Goal: Information Seeking & Learning: Learn about a topic

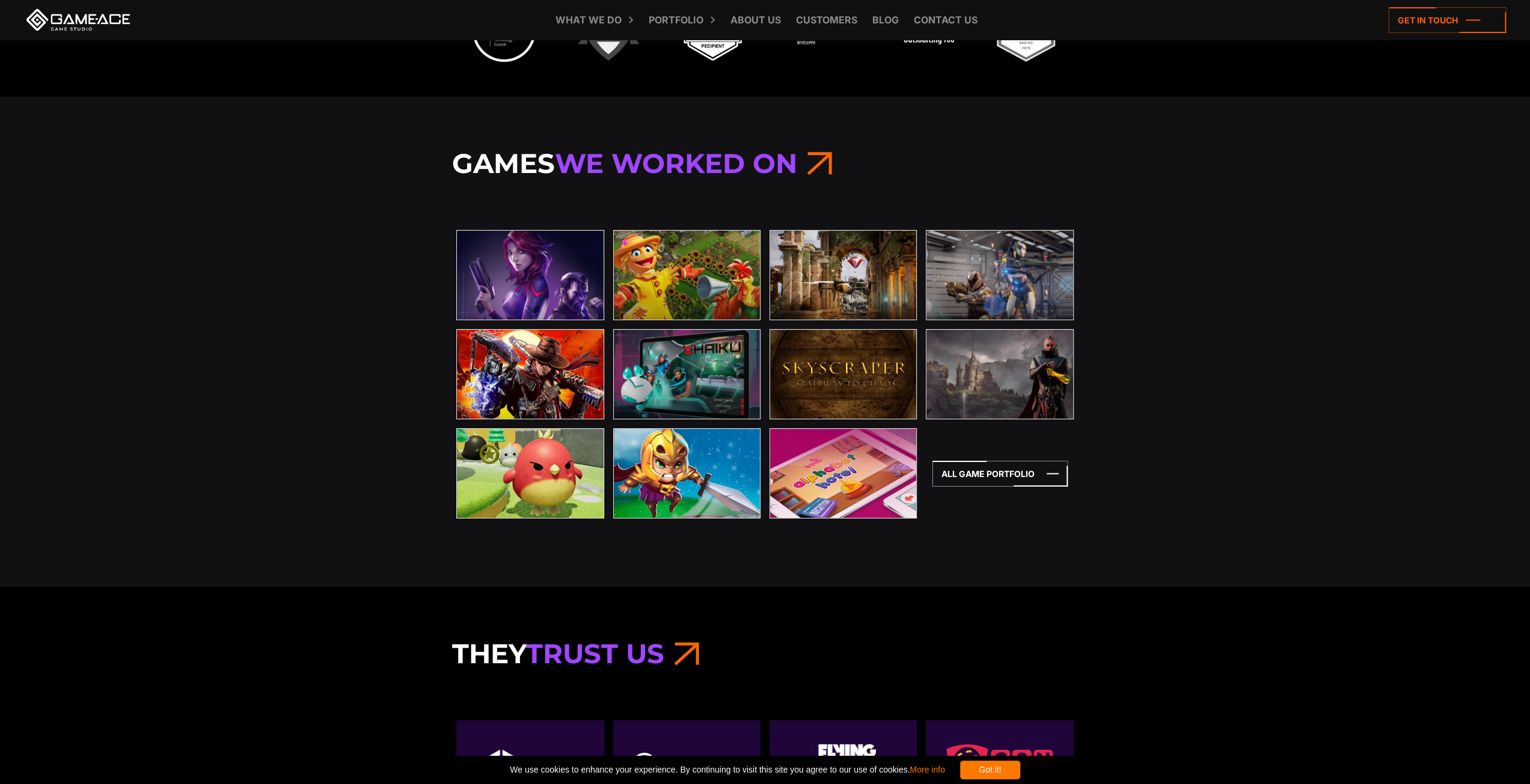
scroll to position [3786, 0]
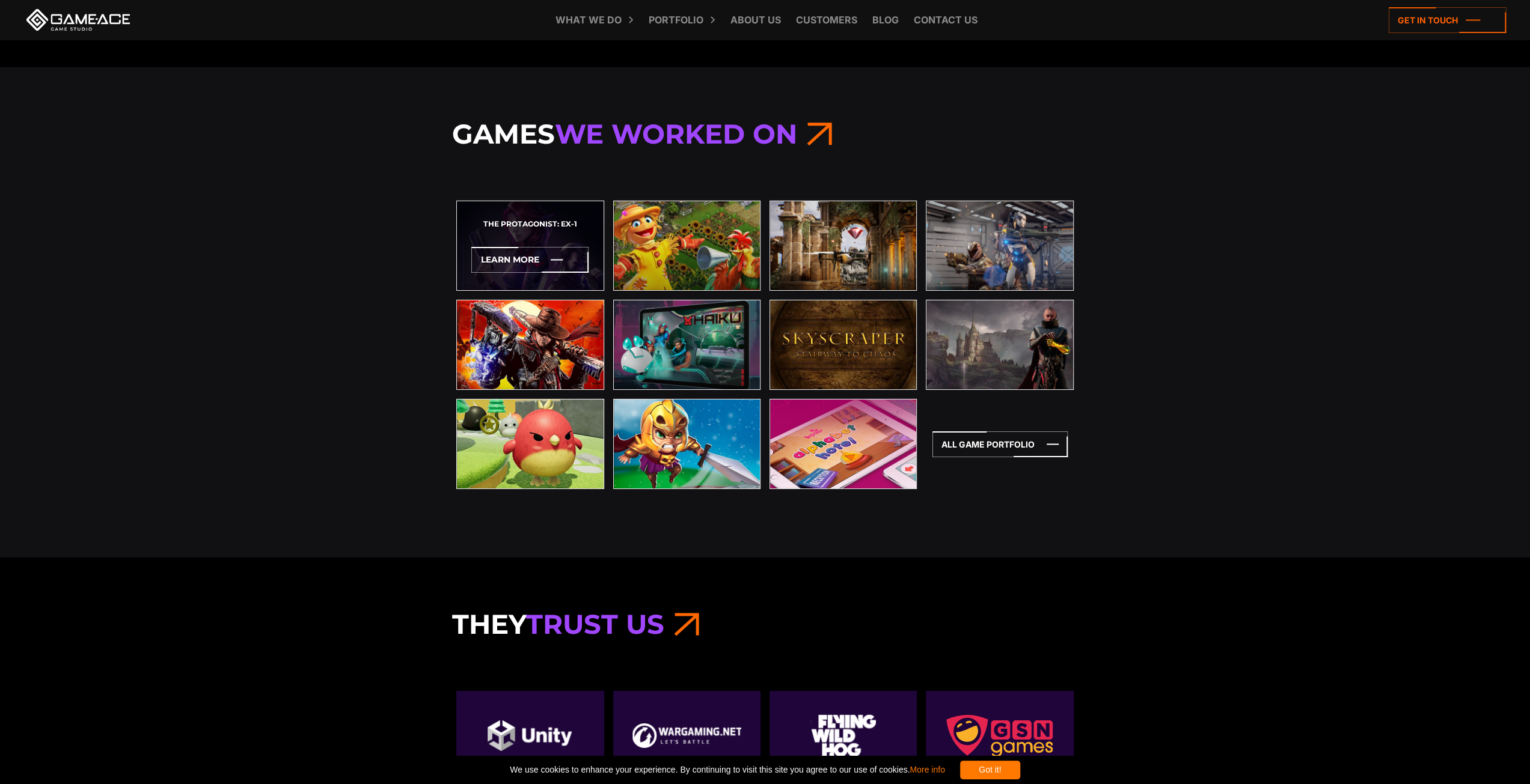
click at [551, 220] on strong "The Protagonist: EX-1" at bounding box center [530, 224] width 94 height 10
click at [547, 259] on icon at bounding box center [530, 260] width 117 height 26
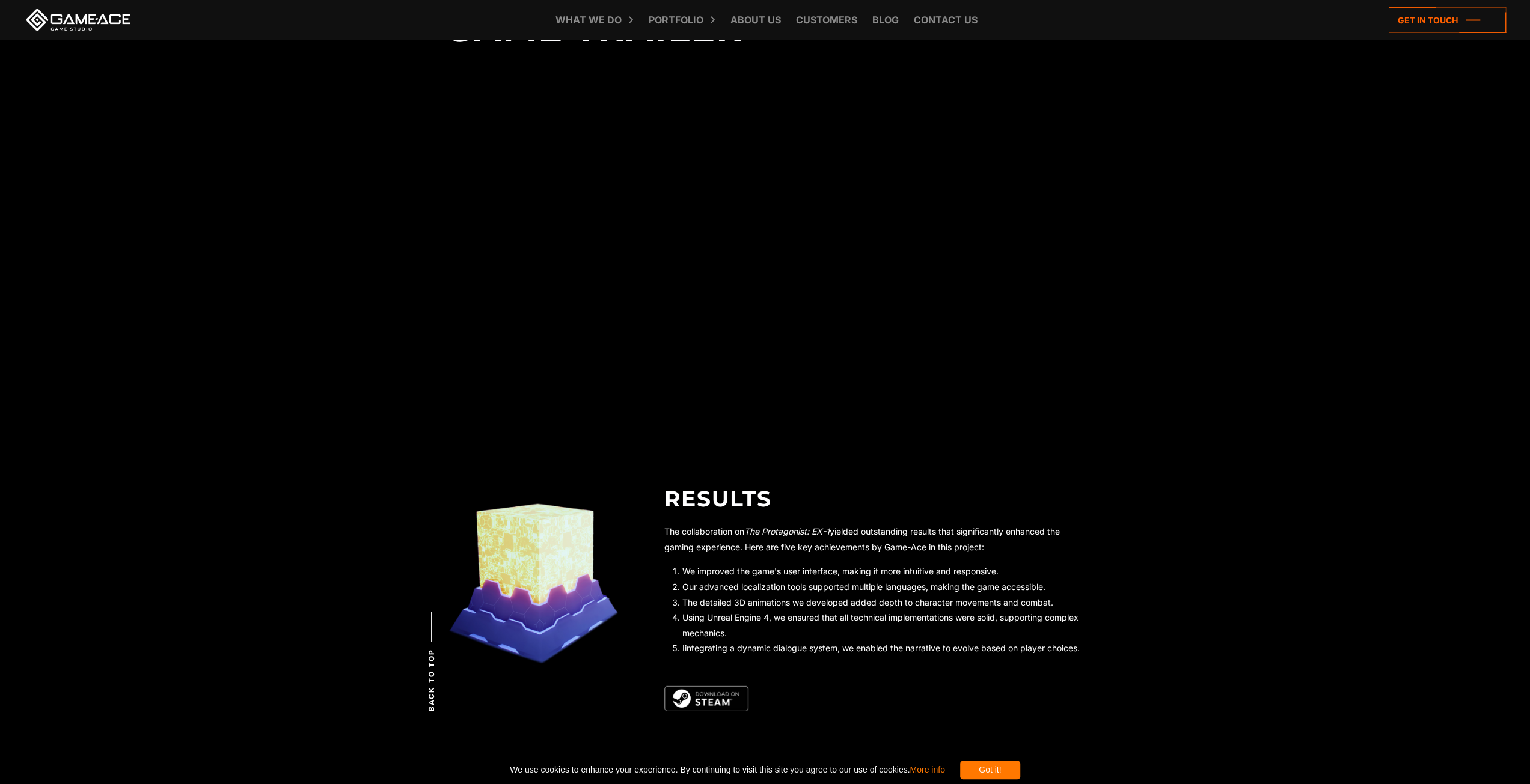
scroll to position [2881, 0]
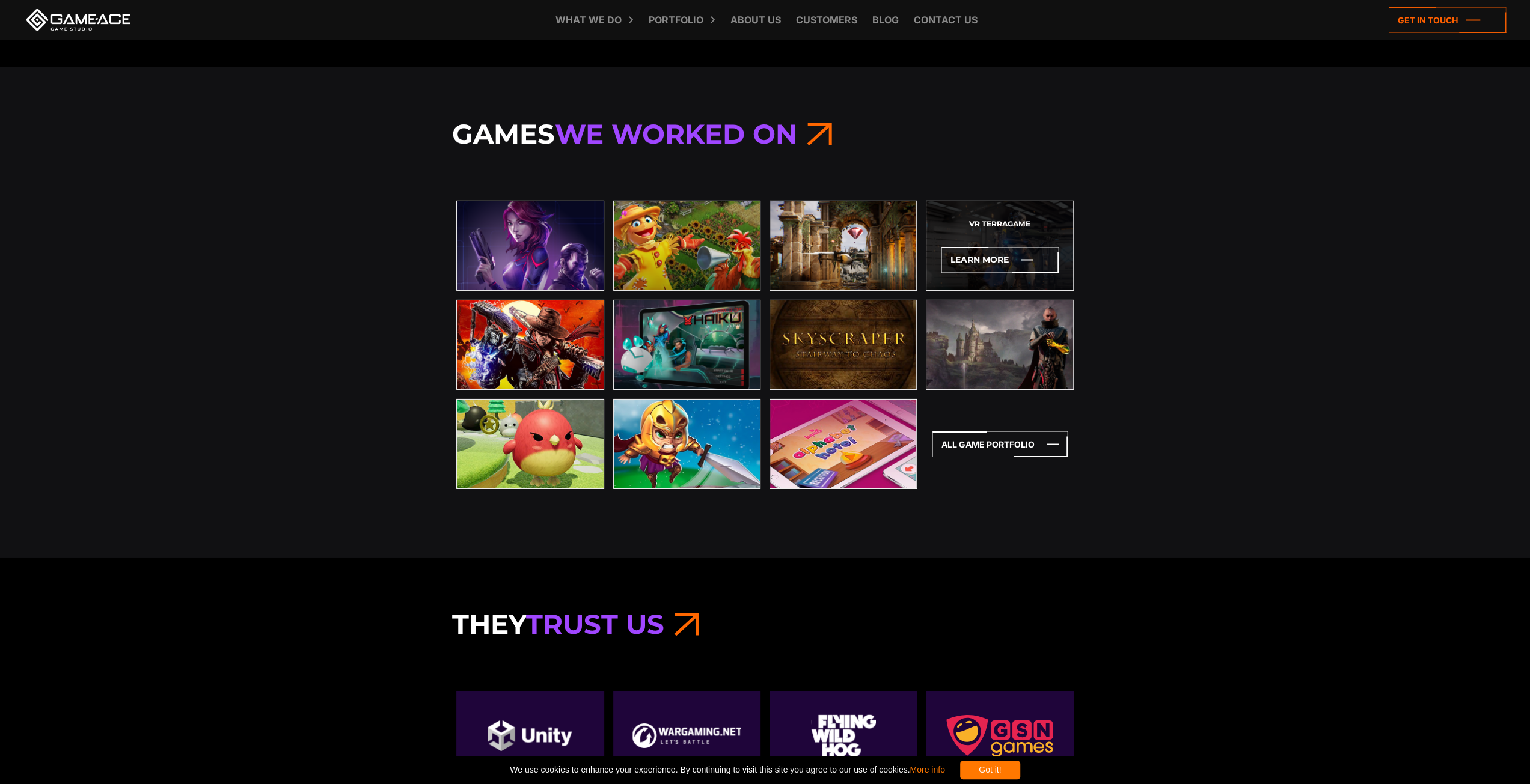
click at [983, 229] on div "VR Terragame Learn More" at bounding box center [999, 246] width 147 height 90
click at [989, 214] on div "VR Terragame Learn More" at bounding box center [999, 246] width 147 height 90
click at [990, 255] on icon at bounding box center [1000, 260] width 117 height 26
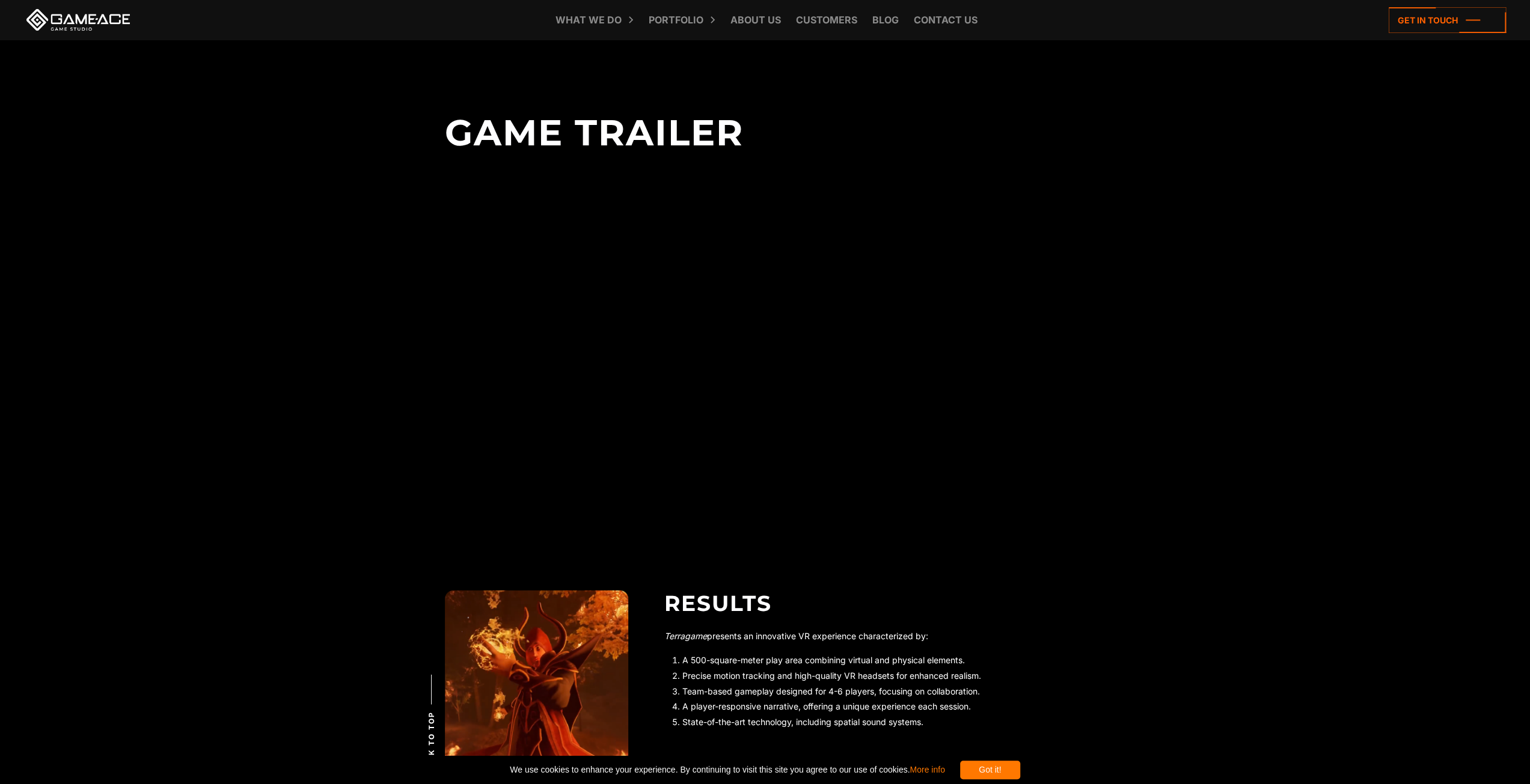
scroll to position [2701, 0]
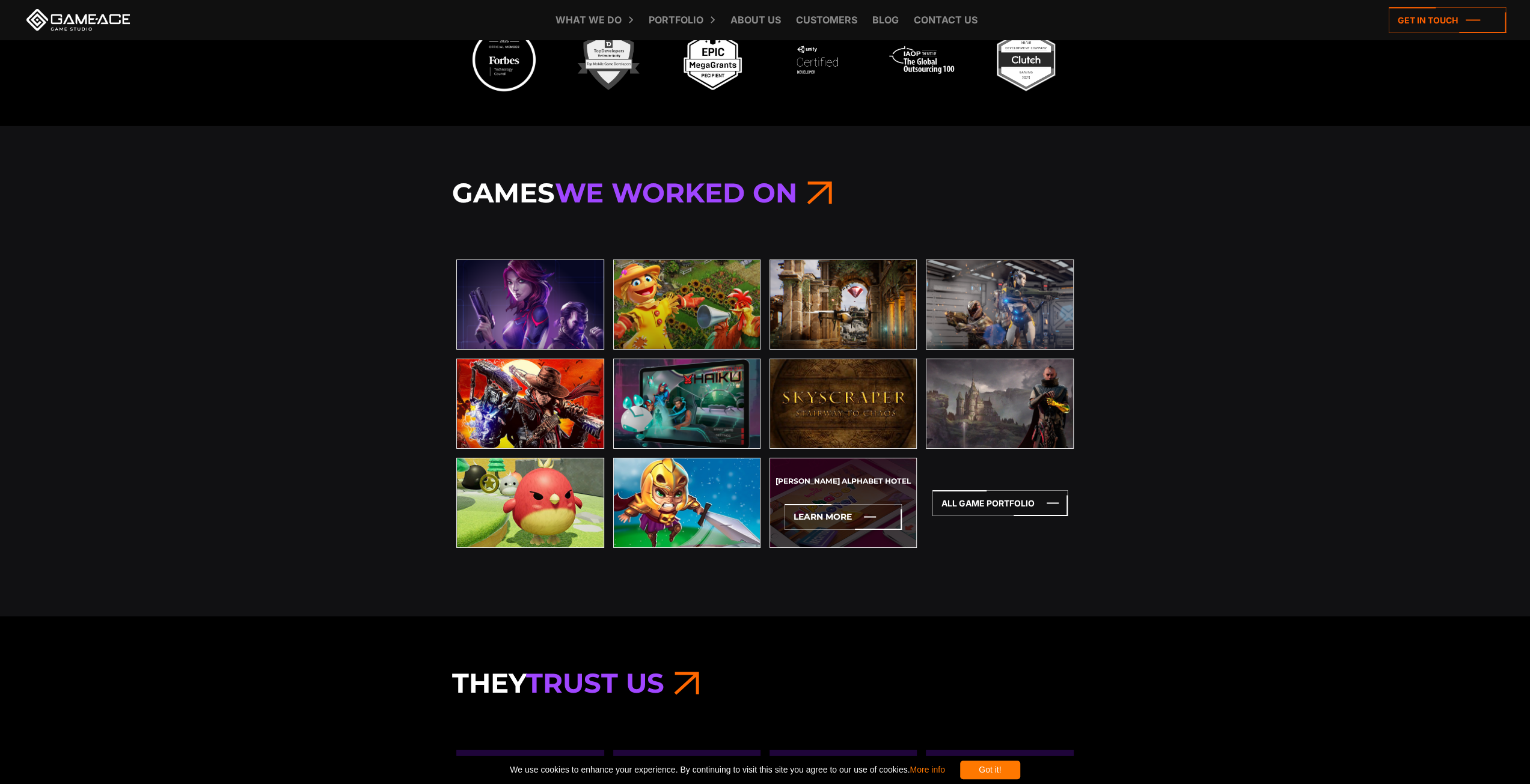
scroll to position [3726, 0]
click at [820, 514] on icon at bounding box center [843, 518] width 117 height 26
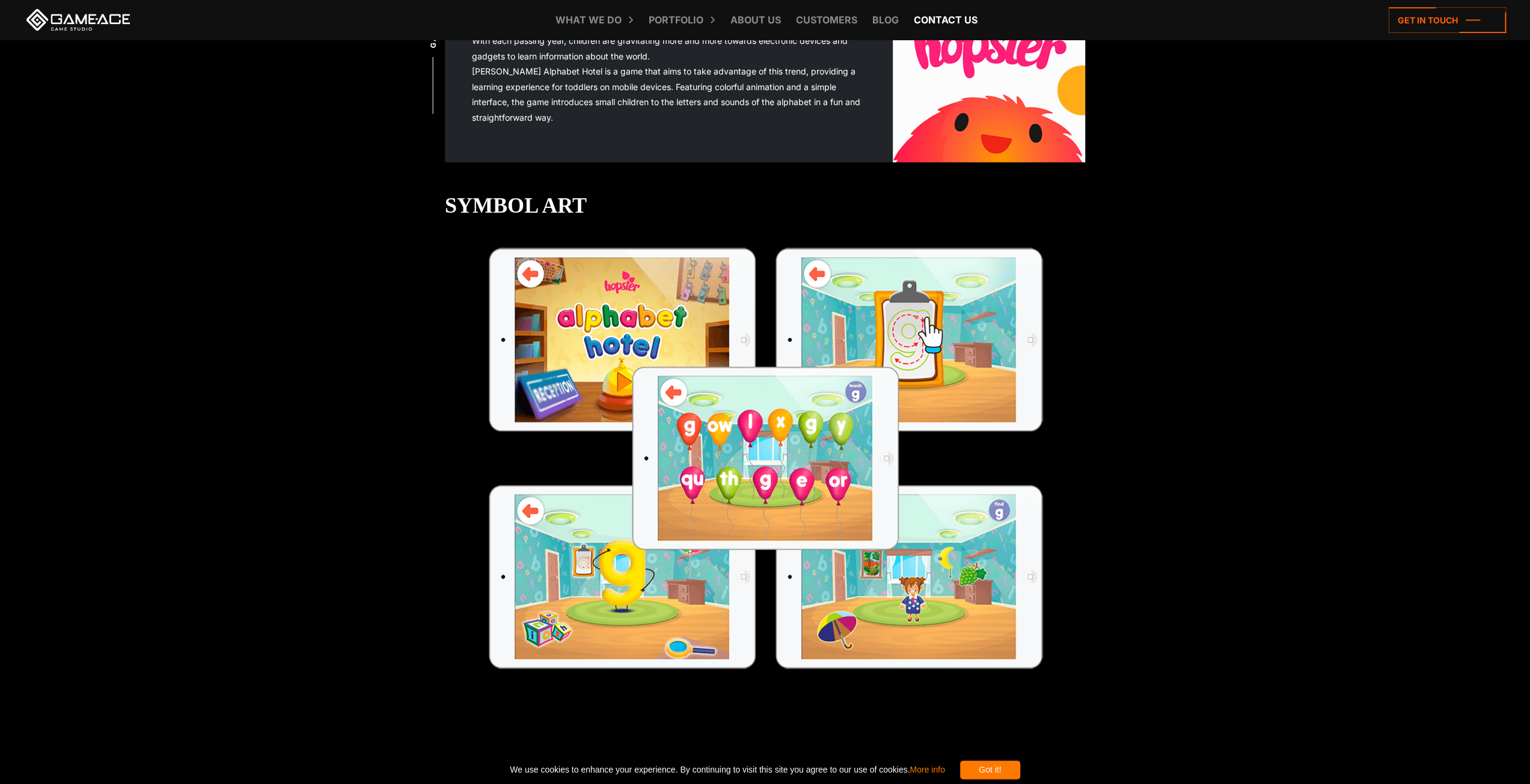
scroll to position [601, 0]
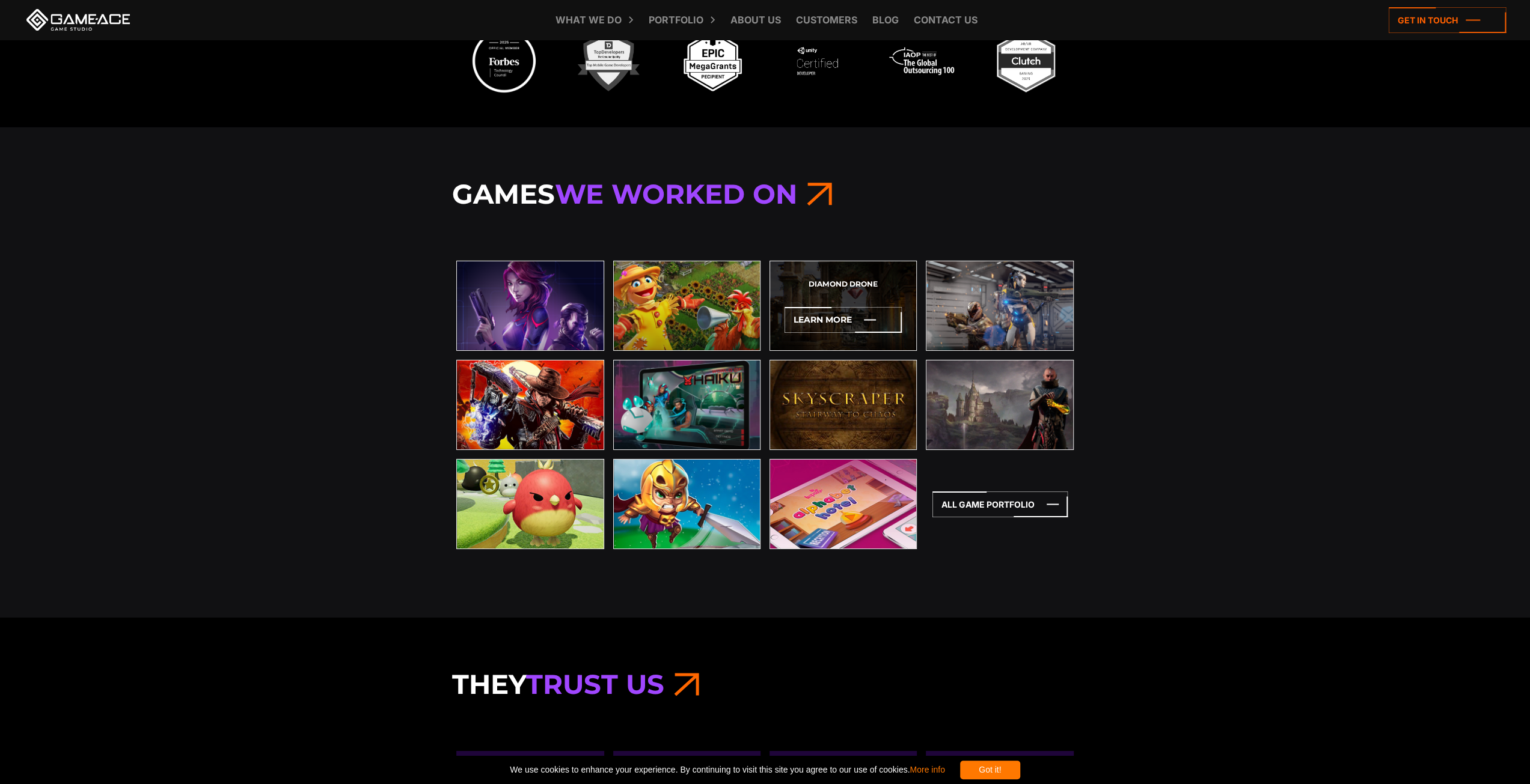
click at [873, 290] on div "Diamond Drone Learn More" at bounding box center [843, 306] width 147 height 90
click at [850, 315] on icon at bounding box center [843, 320] width 117 height 26
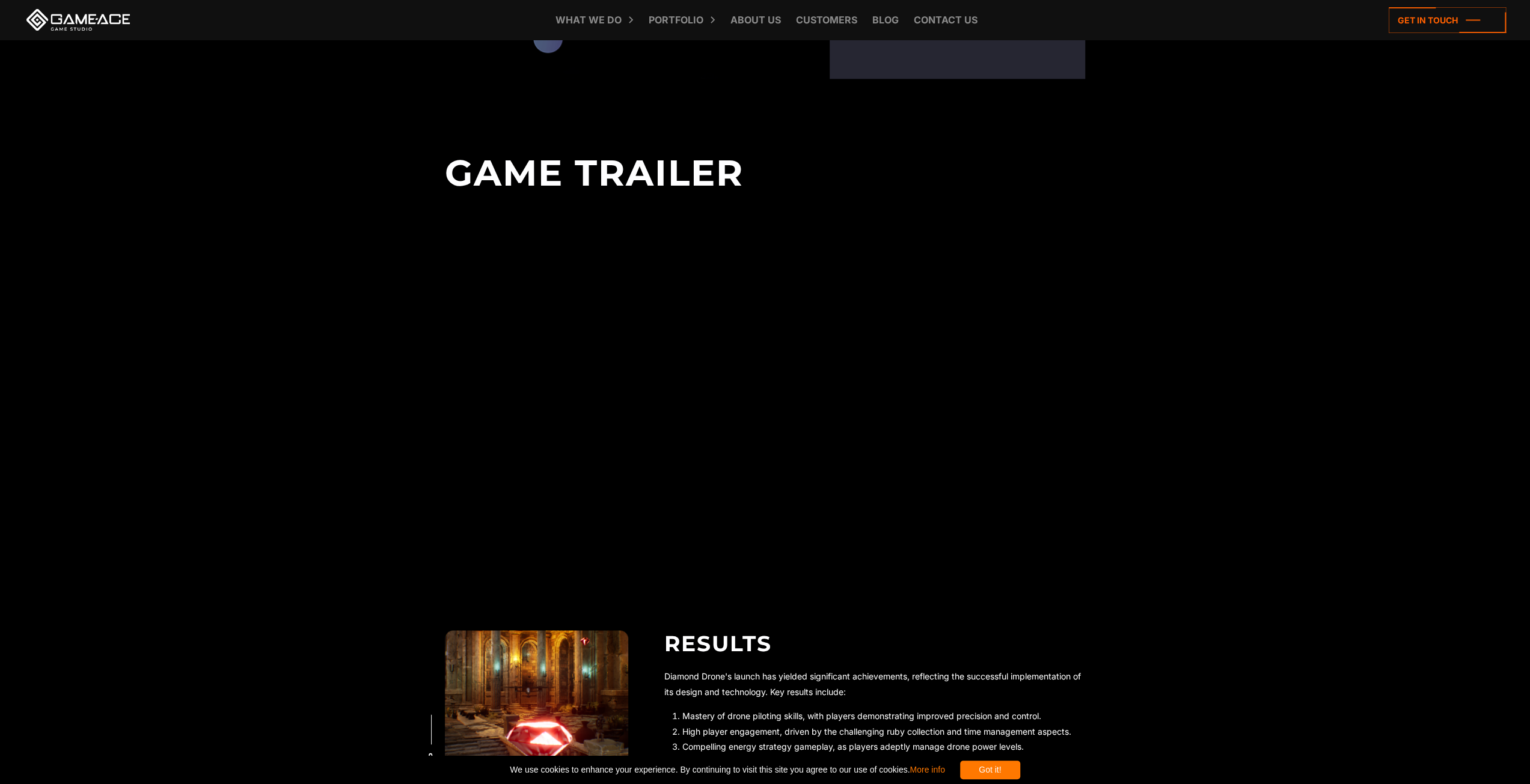
scroll to position [1740, 0]
